Goal: Task Accomplishment & Management: Complete application form

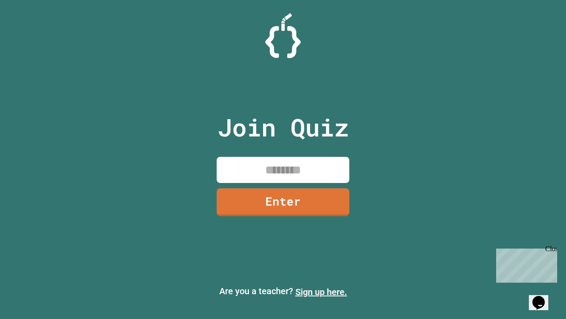
click at [321, 292] on link "Sign up here." at bounding box center [322, 291] width 52 height 11
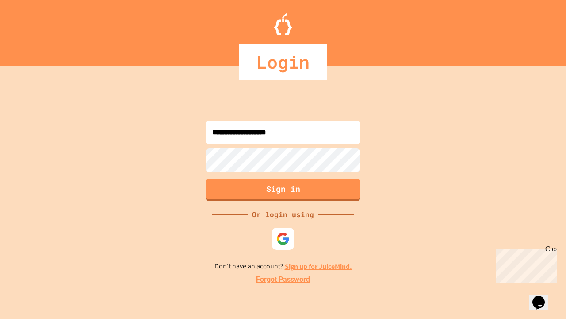
type input "**********"
